Goal: Find specific page/section: Find specific page/section

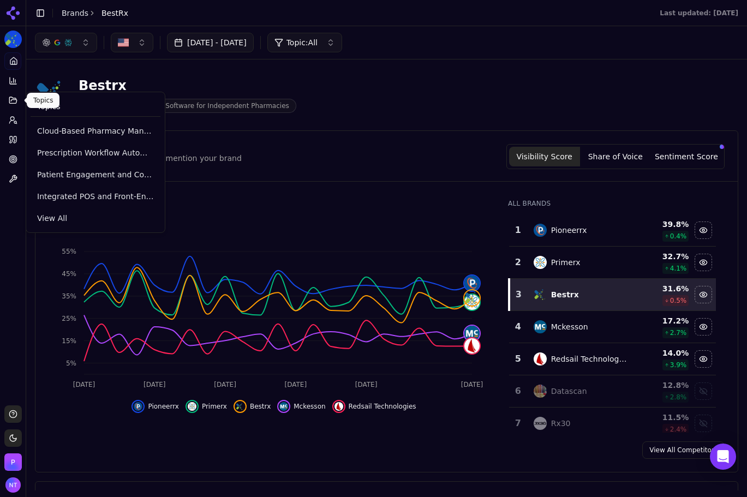
click at [11, 97] on icon at bounding box center [13, 100] width 9 height 9
drag, startPoint x: 57, startPoint y: 132, endPoint x: 170, endPoint y: 123, distance: 113.8
click at [57, 132] on span "Cloud-Based Pharmacy Management Systems" at bounding box center [95, 131] width 117 height 11
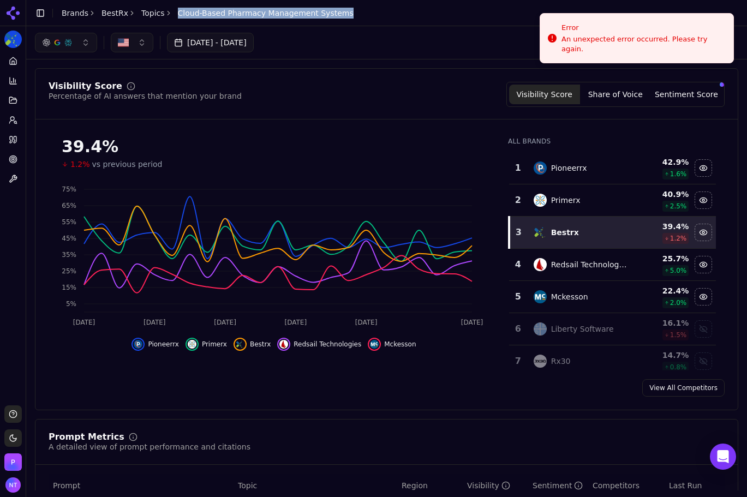
drag, startPoint x: 384, startPoint y: 18, endPoint x: 168, endPoint y: 14, distance: 216.1
click at [168, 14] on header "Toggle Sidebar Brands BestRx Topics Cloud-Based Pharmacy Management Systems" at bounding box center [386, 13] width 721 height 26
copy span "Cloud-Based Pharmacy Management Systems"
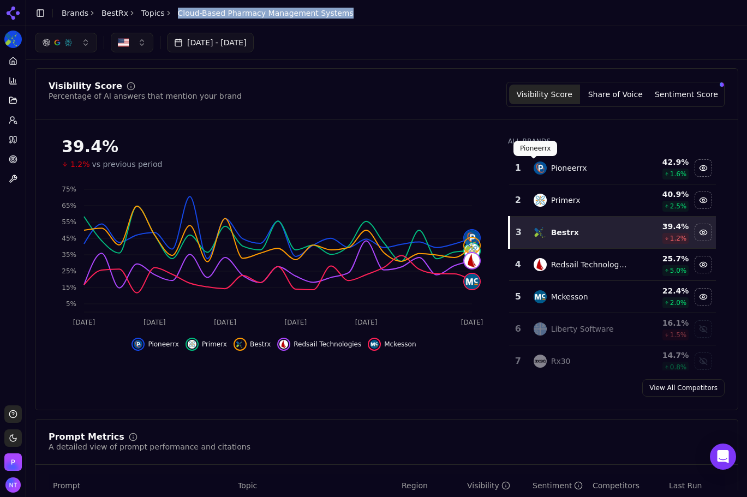
click at [534, 169] on img "Data table" at bounding box center [540, 168] width 13 height 13
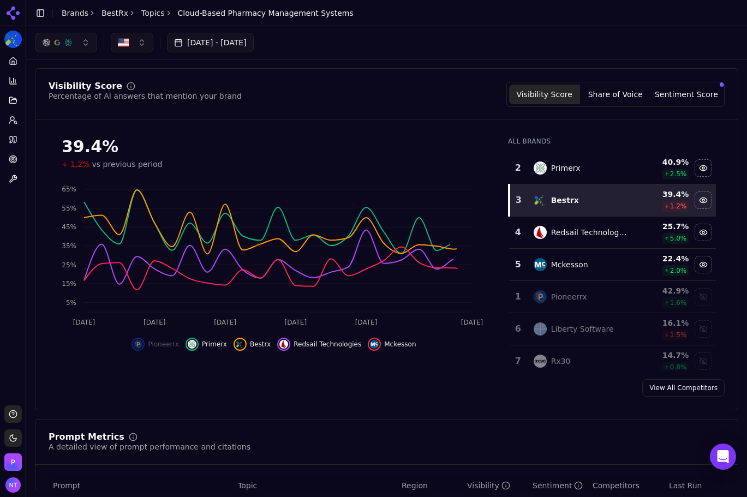
drag, startPoint x: 534, startPoint y: 169, endPoint x: 549, endPoint y: 150, distance: 24.0
click at [544, 157] on td "Primerx" at bounding box center [580, 168] width 107 height 32
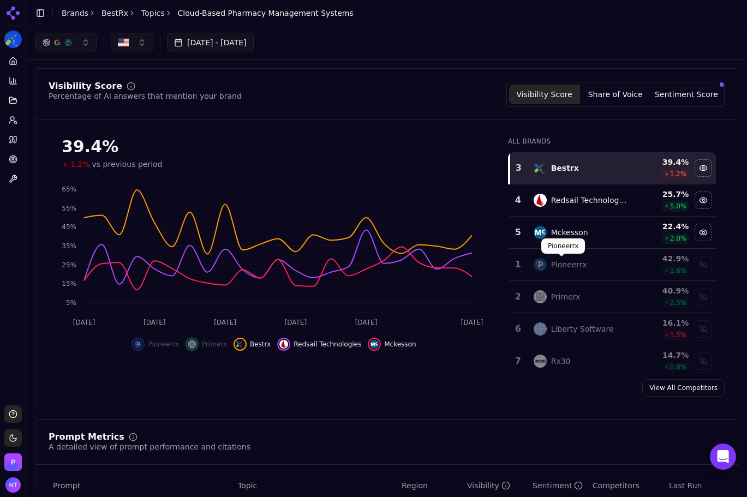
click at [554, 266] on div "Pioneerrx" at bounding box center [569, 264] width 36 height 11
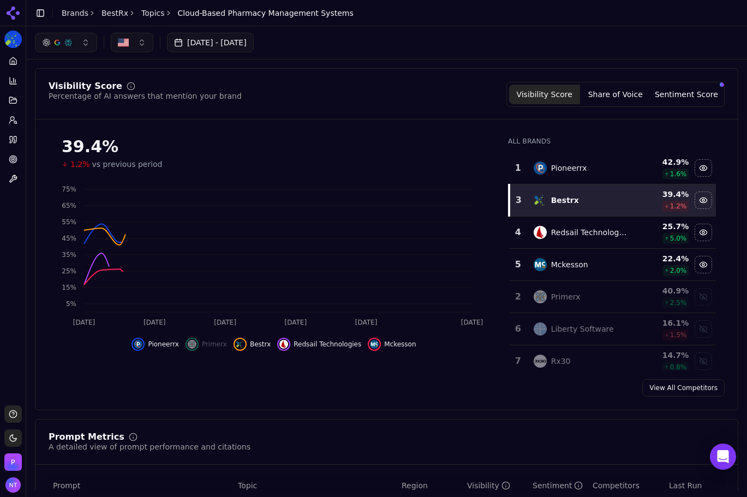
click at [557, 290] on div "Primerx" at bounding box center [581, 296] width 94 height 13
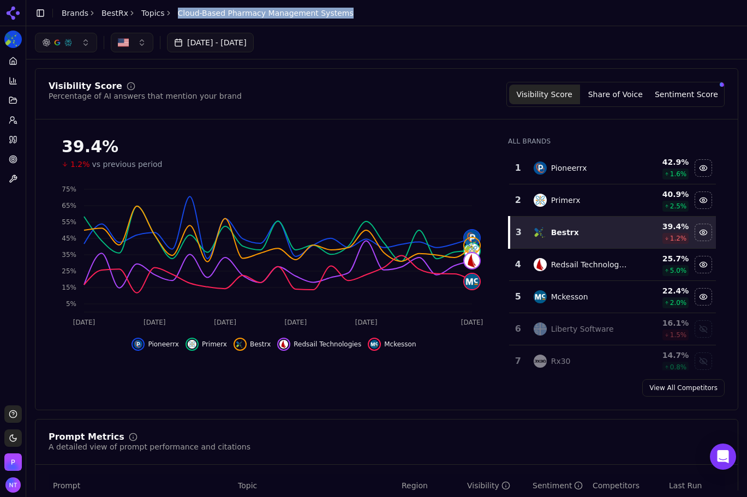
drag, startPoint x: 317, startPoint y: 14, endPoint x: 169, endPoint y: 16, distance: 147.9
click at [169, 16] on header "Toggle Sidebar Brands BestRx Topics Cloud-Based Pharmacy Management Systems" at bounding box center [386, 13] width 721 height 26
copy span "Cloud-Based Pharmacy Management Systems"
click at [19, 101] on button "Topics" at bounding box center [12, 100] width 17 height 17
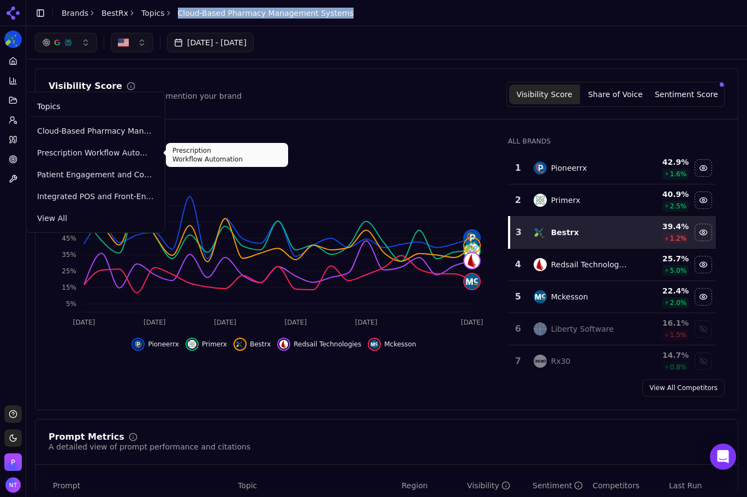
click at [98, 151] on span "Prescription Workflow Automation" at bounding box center [95, 152] width 117 height 11
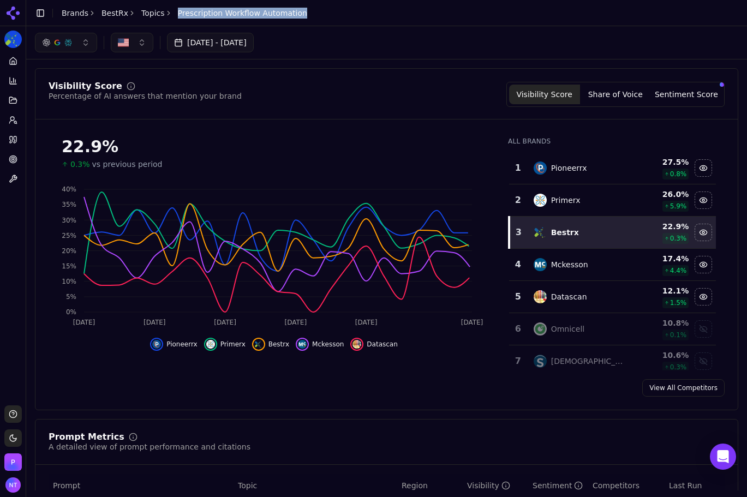
drag, startPoint x: 297, startPoint y: 14, endPoint x: 166, endPoint y: 17, distance: 131.0
click at [166, 17] on header "Toggle Sidebar Brands BestRx Topics Prescription Workflow Automation" at bounding box center [386, 13] width 721 height 26
copy span "Prescription Workflow Automation"
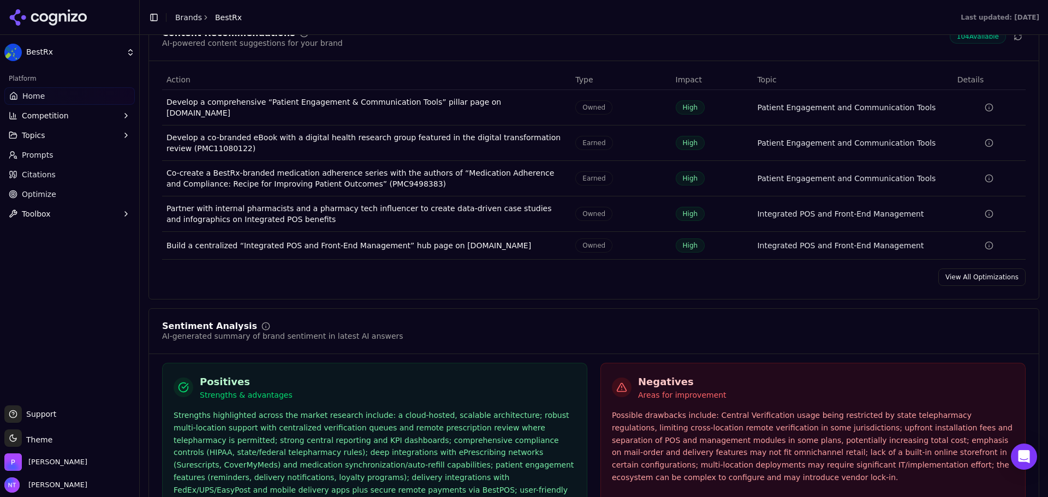
scroll to position [1738, 0]
